Goal: Transaction & Acquisition: Purchase product/service

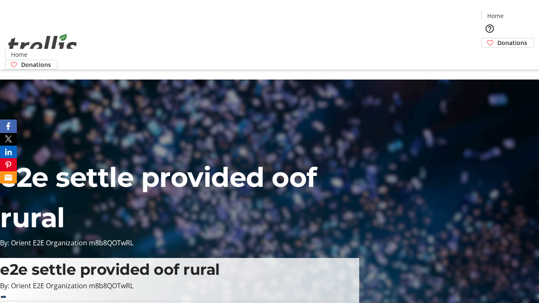
click at [497, 38] on span "Donations" at bounding box center [512, 42] width 30 height 9
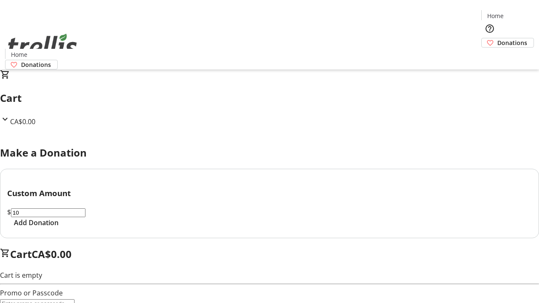
click at [59, 228] on span "Add Donation" at bounding box center [36, 223] width 45 height 10
select select "CA"
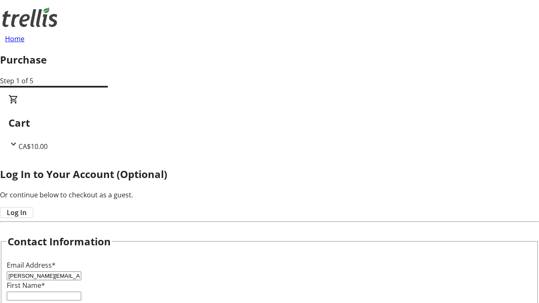
type input "[PERSON_NAME][EMAIL_ADDRESS][DOMAIN_NAME]"
type input "[PERSON_NAME]"
type input "[STREET_ADDRESS][PERSON_NAME]"
type input "Kelowna"
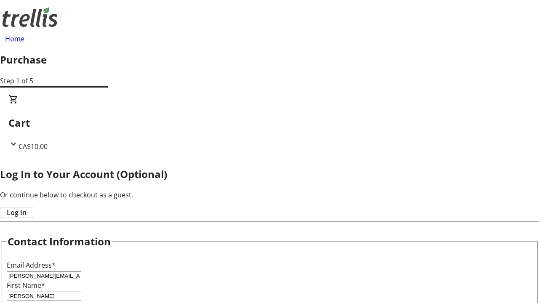
select select "BC"
type input "Kelowna"
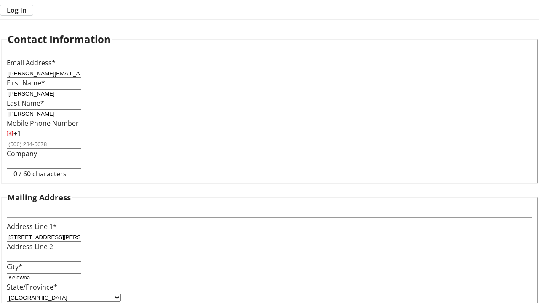
type input "V1Y 0C2"
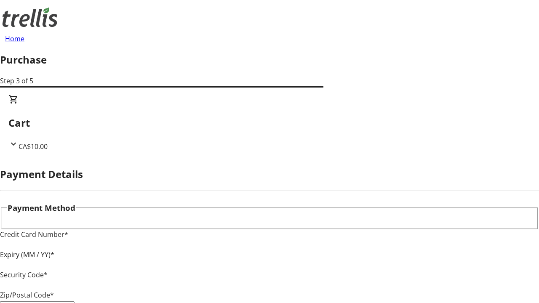
type input "V1Y 0C2"
